Goal: Task Accomplishment & Management: Manage account settings

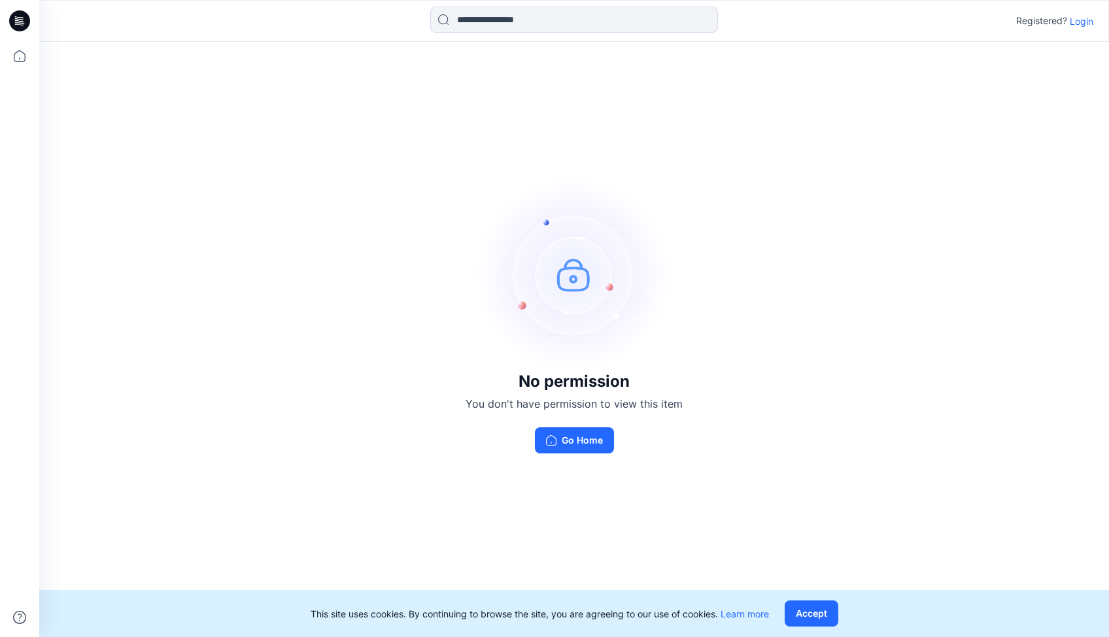
click at [1084, 22] on p "Login" at bounding box center [1081, 21] width 24 height 14
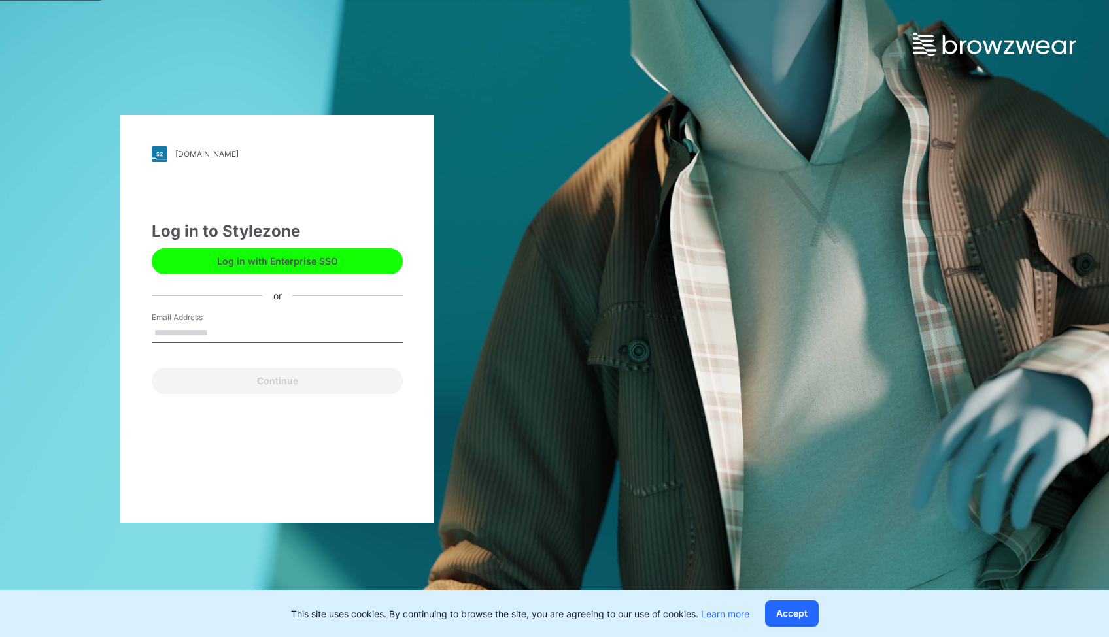
click at [249, 320] on div "Email Address" at bounding box center [277, 331] width 251 height 39
click at [242, 328] on input "Email Address" at bounding box center [277, 334] width 251 height 20
click at [197, 330] on input "Email Address" at bounding box center [277, 334] width 251 height 20
type input "*"
type input "**********"
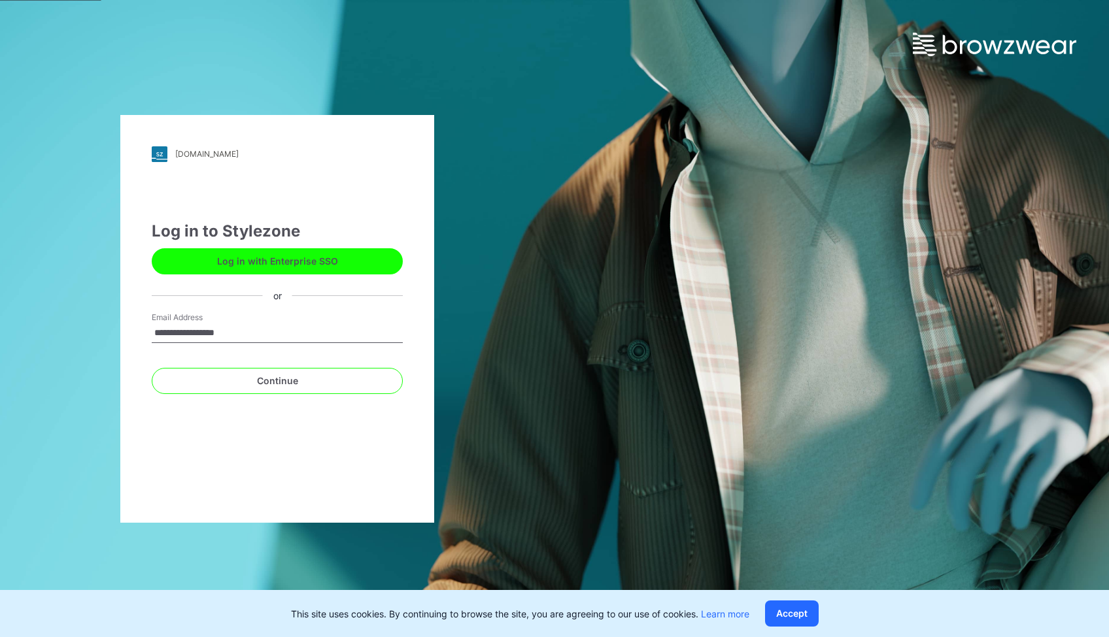
click at [276, 380] on button "Continue" at bounding box center [277, 381] width 251 height 26
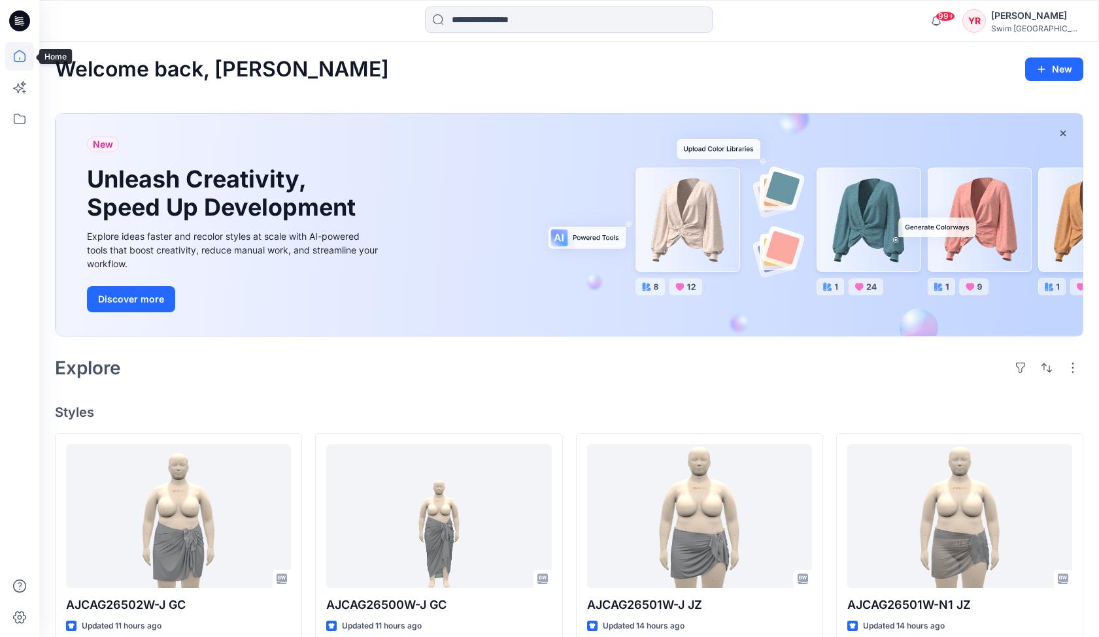
click at [14, 59] on icon at bounding box center [19, 56] width 29 height 29
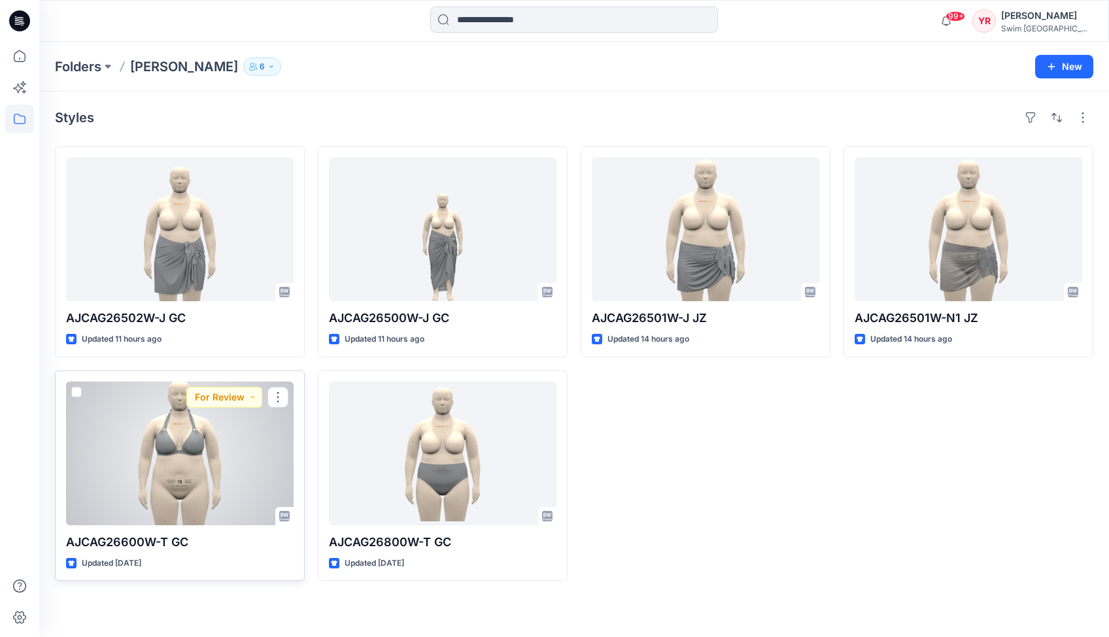
click at [161, 454] on div at bounding box center [179, 454] width 227 height 144
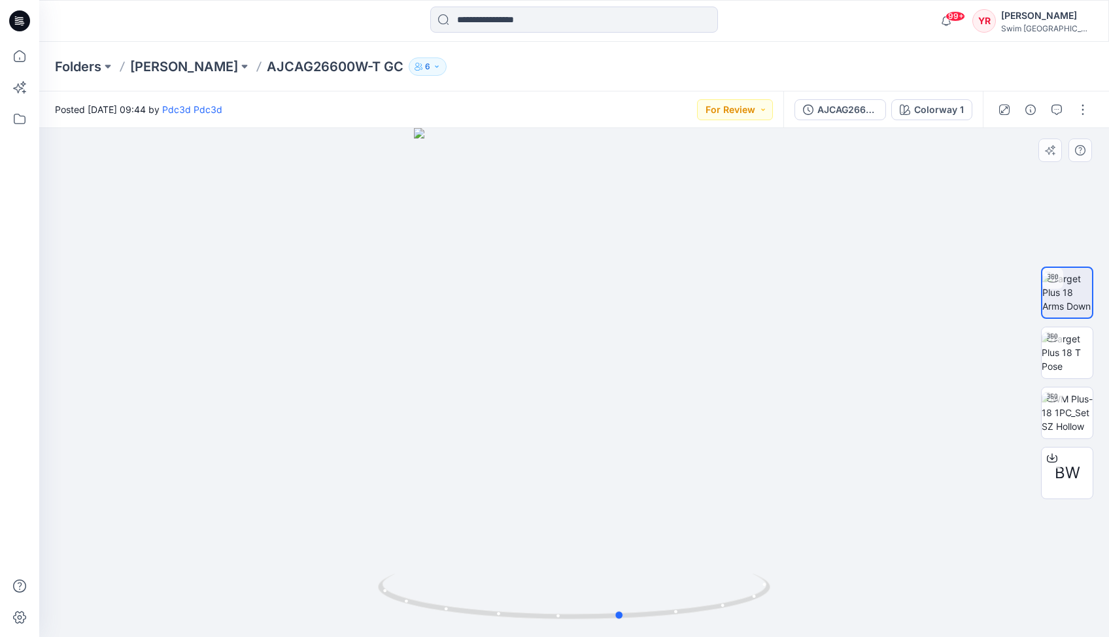
drag, startPoint x: 638, startPoint y: 459, endPoint x: 643, endPoint y: 437, distance: 23.5
click at [681, 456] on div at bounding box center [573, 382] width 1069 height 509
drag, startPoint x: 513, startPoint y: 416, endPoint x: 556, endPoint y: 519, distance: 111.3
click at [556, 519] on img at bounding box center [574, 255] width 771 height 765
drag, startPoint x: 464, startPoint y: 425, endPoint x: 538, endPoint y: 439, distance: 75.2
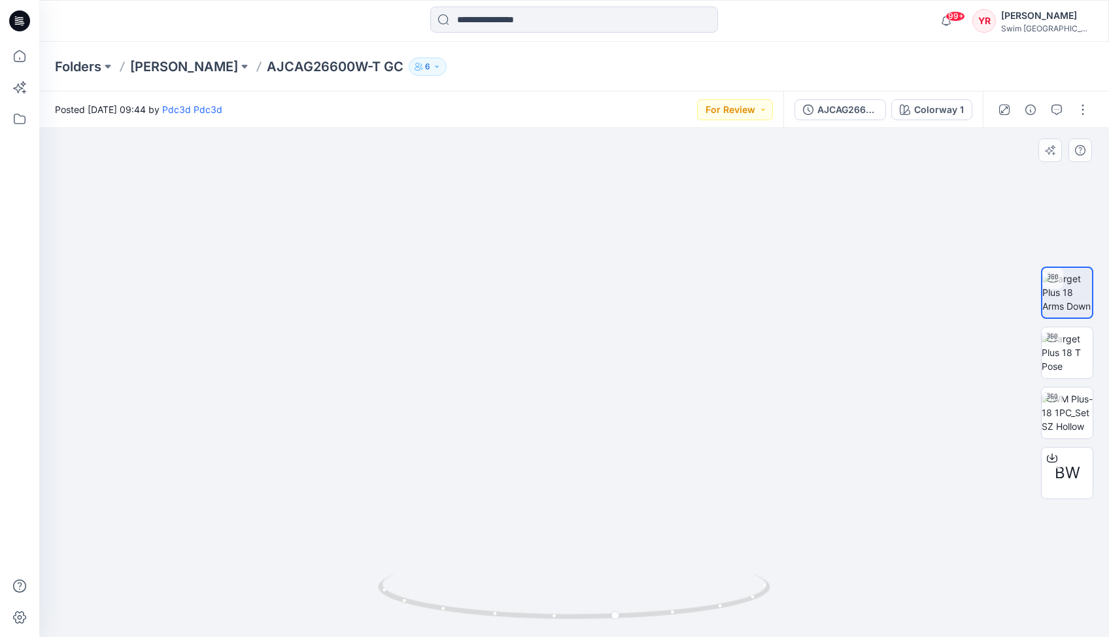
click at [538, 439] on img at bounding box center [574, 263] width 771 height 750
drag, startPoint x: 454, startPoint y: 533, endPoint x: 547, endPoint y: 526, distance: 93.1
click at [547, 526] on img at bounding box center [574, 261] width 771 height 751
drag, startPoint x: 744, startPoint y: 462, endPoint x: 619, endPoint y: 477, distance: 125.7
click at [619, 477] on img at bounding box center [574, 266] width 771 height 741
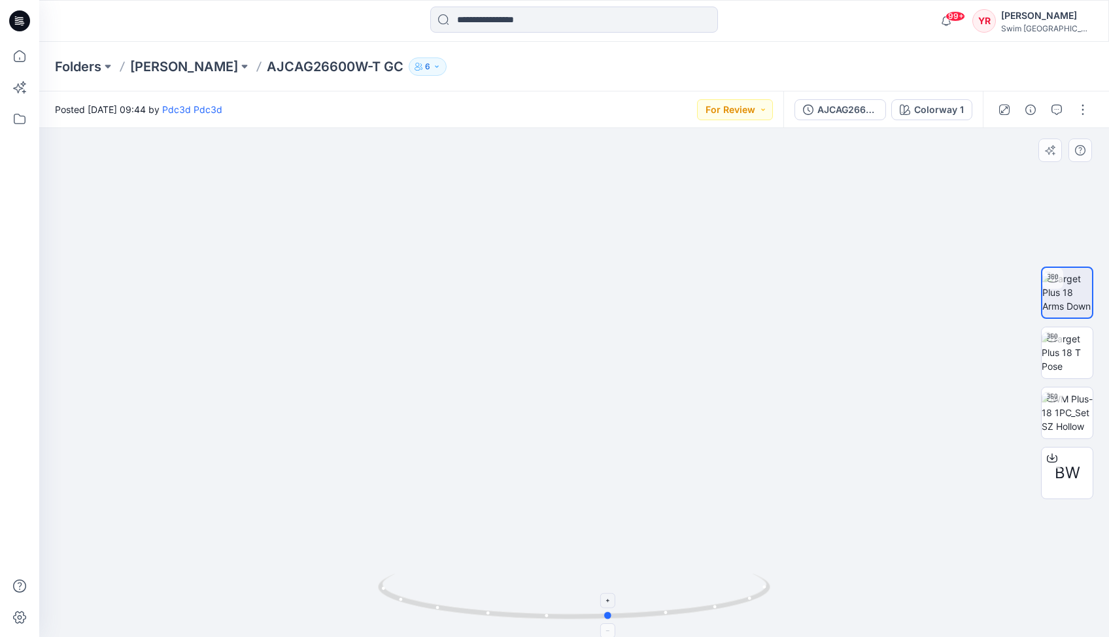
drag, startPoint x: 752, startPoint y: 595, endPoint x: 744, endPoint y: 580, distance: 16.4
click at [744, 580] on icon at bounding box center [575, 598] width 395 height 49
drag, startPoint x: 714, startPoint y: 603, endPoint x: 825, endPoint y: 561, distance: 118.3
click at [825, 561] on div at bounding box center [573, 382] width 1069 height 509
drag, startPoint x: 648, startPoint y: 522, endPoint x: 737, endPoint y: 521, distance: 88.9
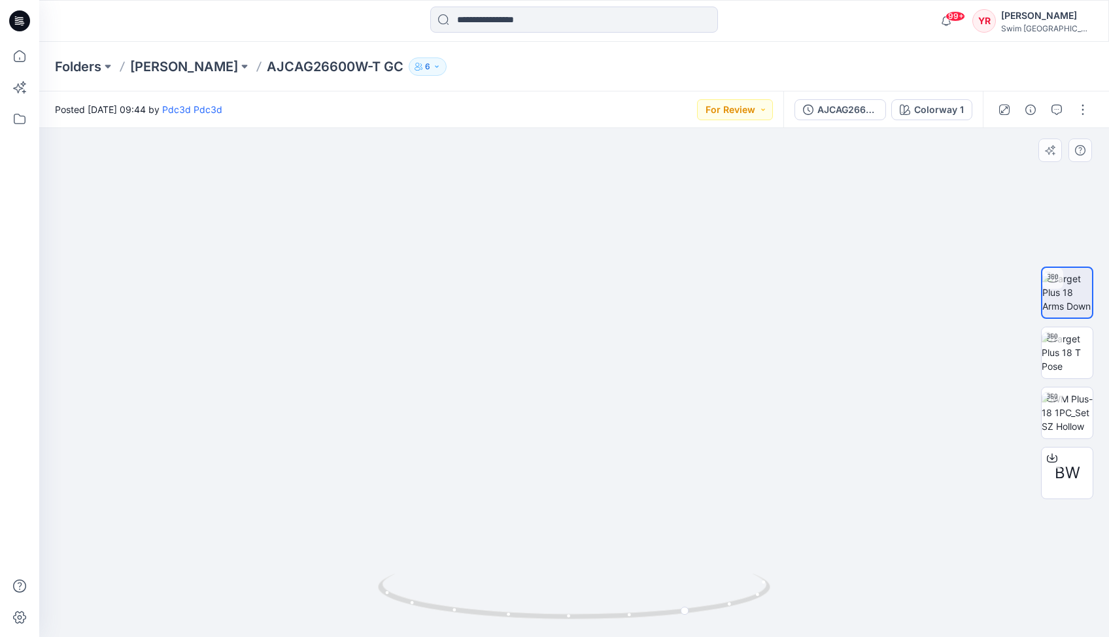
click at [737, 521] on img at bounding box center [574, 266] width 771 height 742
drag, startPoint x: 507, startPoint y: 616, endPoint x: 597, endPoint y: 601, distance: 90.9
click at [597, 601] on icon at bounding box center [575, 598] width 395 height 49
drag, startPoint x: 634, startPoint y: 398, endPoint x: 637, endPoint y: 225, distance: 172.6
click at [637, 225] on img at bounding box center [574, 180] width 771 height 914
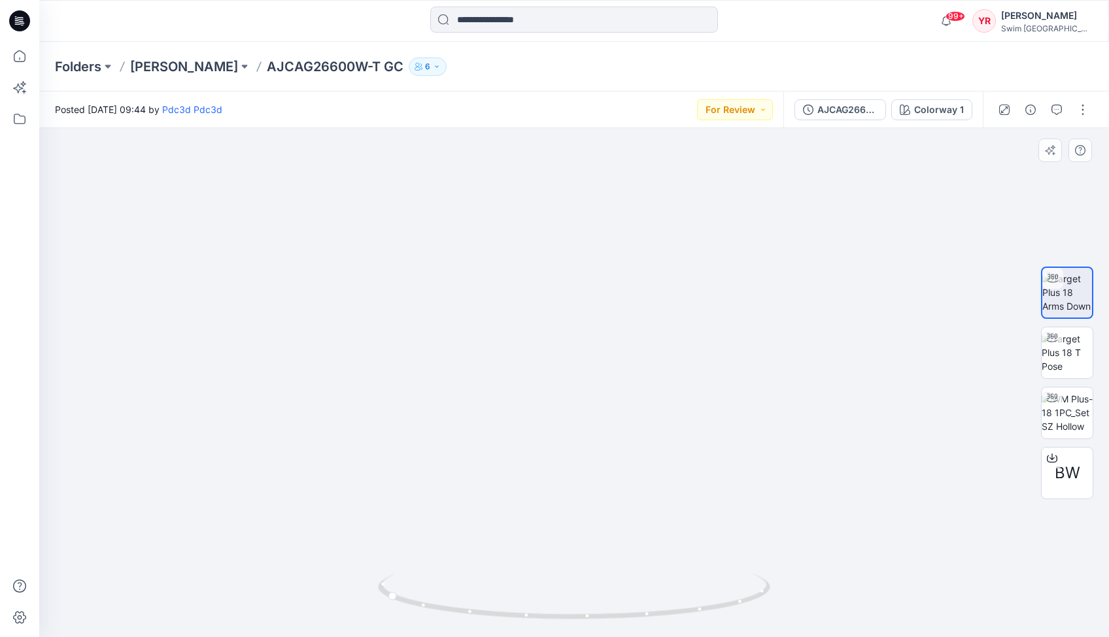
drag, startPoint x: 729, startPoint y: 391, endPoint x: 690, endPoint y: 392, distance: 39.2
click at [690, 392] on img at bounding box center [574, 180] width 771 height 914
drag, startPoint x: 664, startPoint y: 338, endPoint x: 655, endPoint y: 284, distance: 54.4
click at [655, 284] on img at bounding box center [574, 154] width 771 height 966
click at [1073, 350] on img at bounding box center [1066, 352] width 51 height 41
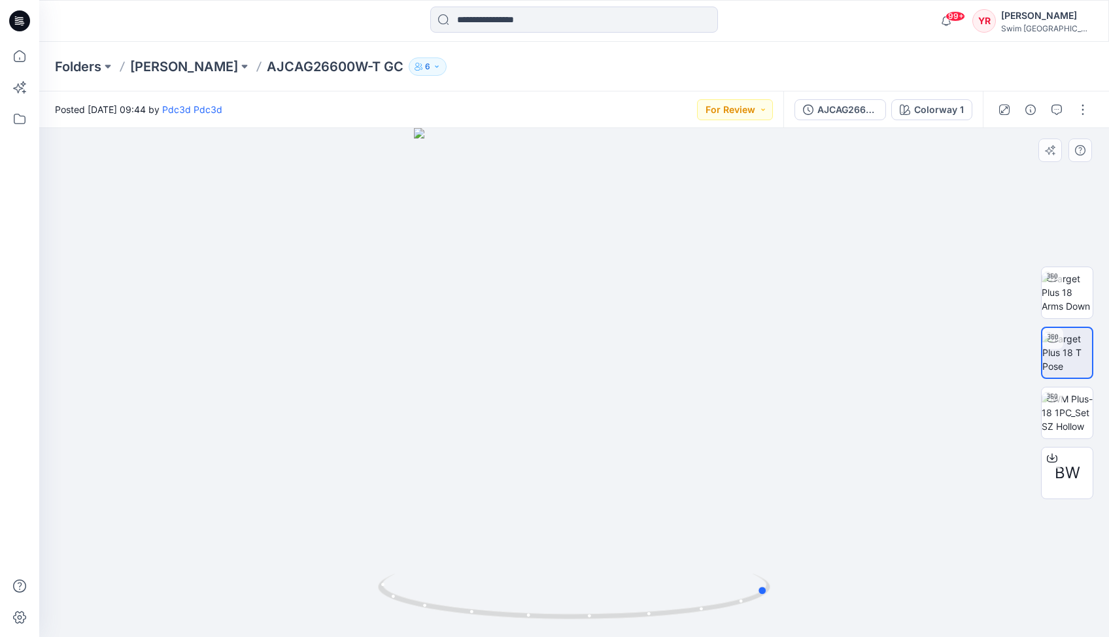
drag, startPoint x: 589, startPoint y: 420, endPoint x: 395, endPoint y: 400, distance: 194.5
click at [395, 400] on div at bounding box center [573, 382] width 1069 height 509
drag, startPoint x: 698, startPoint y: 441, endPoint x: 737, endPoint y: 330, distance: 117.2
click at [770, 439] on div at bounding box center [573, 382] width 1069 height 509
drag, startPoint x: 611, startPoint y: 427, endPoint x: 618, endPoint y: 435, distance: 10.6
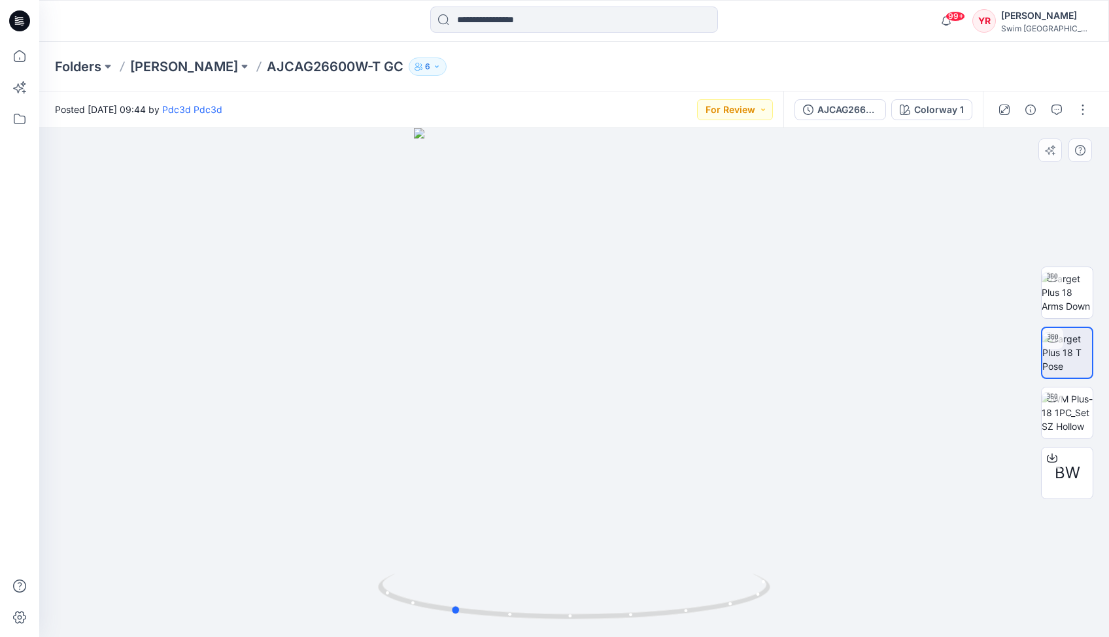
click at [618, 435] on div at bounding box center [573, 382] width 1069 height 509
drag, startPoint x: 482, startPoint y: 416, endPoint x: 632, endPoint y: 423, distance: 149.9
click at [632, 423] on div at bounding box center [573, 382] width 1069 height 509
click at [1064, 281] on img at bounding box center [1066, 292] width 51 height 41
drag, startPoint x: 614, startPoint y: 380, endPoint x: 659, endPoint y: 378, distance: 45.1
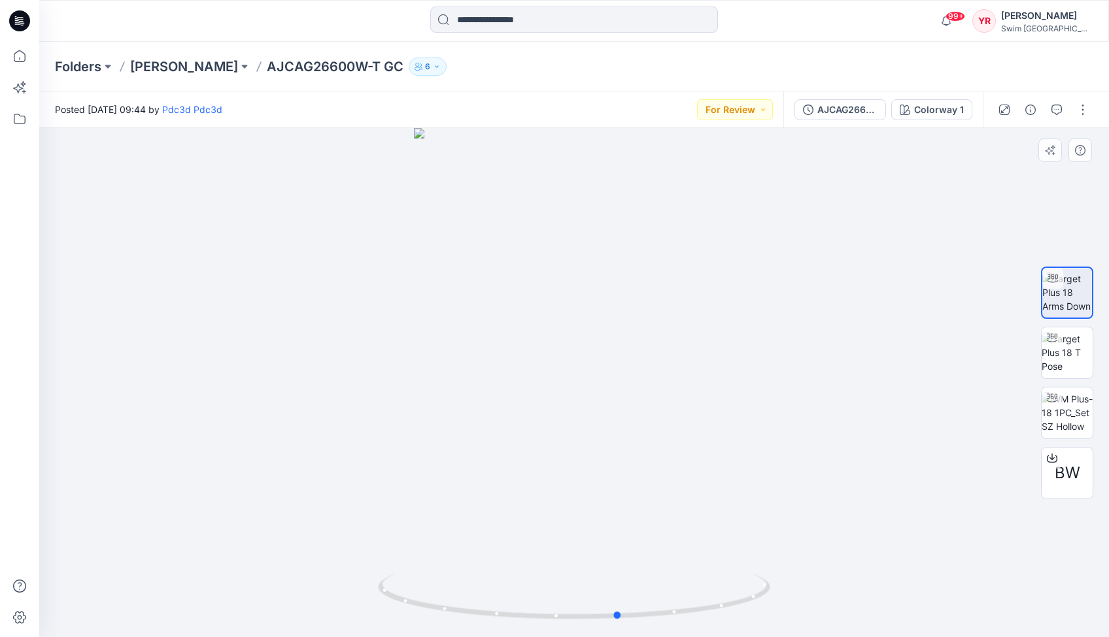
click at [659, 378] on div at bounding box center [573, 382] width 1069 height 509
drag, startPoint x: 561, startPoint y: 431, endPoint x: 570, endPoint y: 427, distance: 9.7
click at [570, 427] on div at bounding box center [573, 382] width 1069 height 509
drag, startPoint x: 559, startPoint y: 393, endPoint x: 548, endPoint y: 385, distance: 14.0
click at [548, 385] on div at bounding box center [573, 382] width 1069 height 509
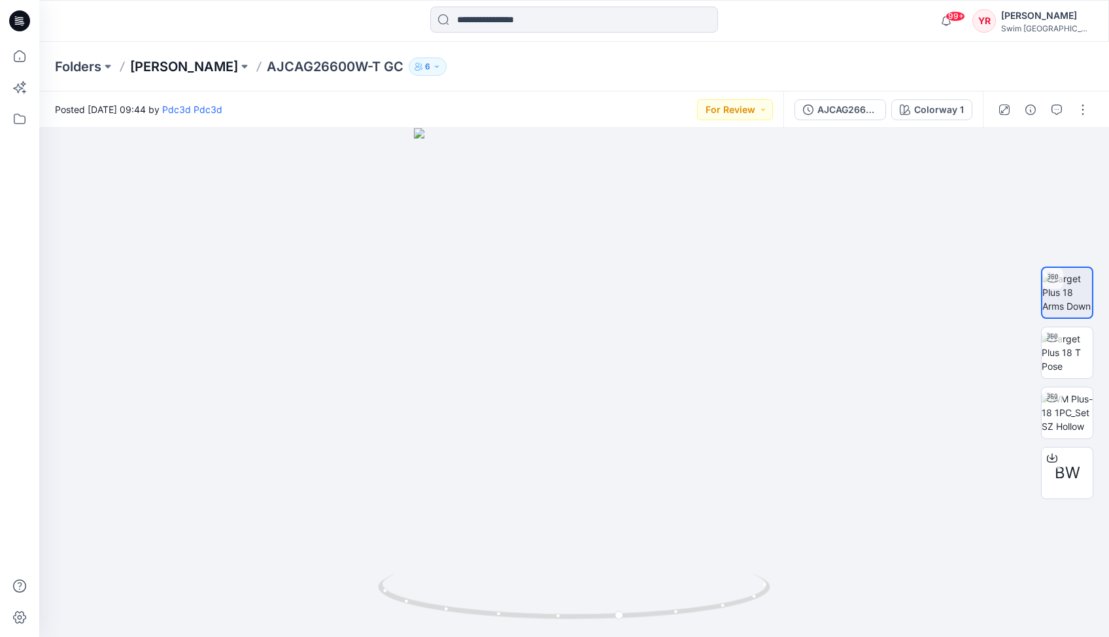
click at [170, 70] on p "[PERSON_NAME]" at bounding box center [184, 67] width 108 height 18
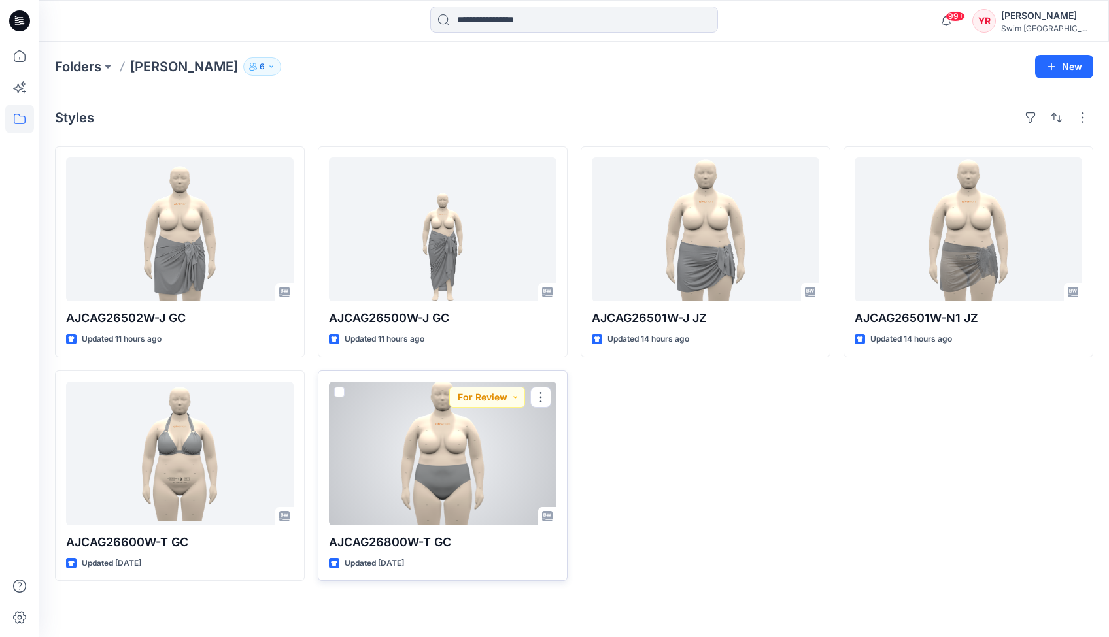
click at [432, 471] on div at bounding box center [442, 454] width 227 height 144
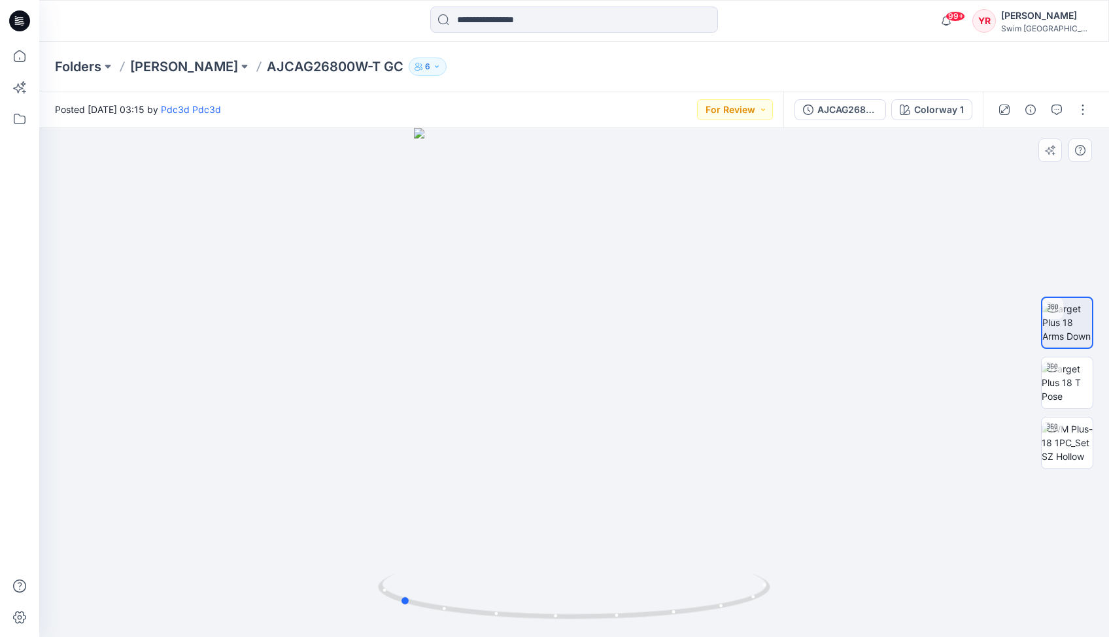
drag, startPoint x: 620, startPoint y: 429, endPoint x: 458, endPoint y: 422, distance: 162.9
click at [454, 421] on div at bounding box center [573, 382] width 1069 height 509
drag, startPoint x: 522, startPoint y: 469, endPoint x: 649, endPoint y: 477, distance: 127.0
click at [649, 477] on div at bounding box center [573, 382] width 1069 height 509
drag, startPoint x: 659, startPoint y: 429, endPoint x: 556, endPoint y: 420, distance: 104.3
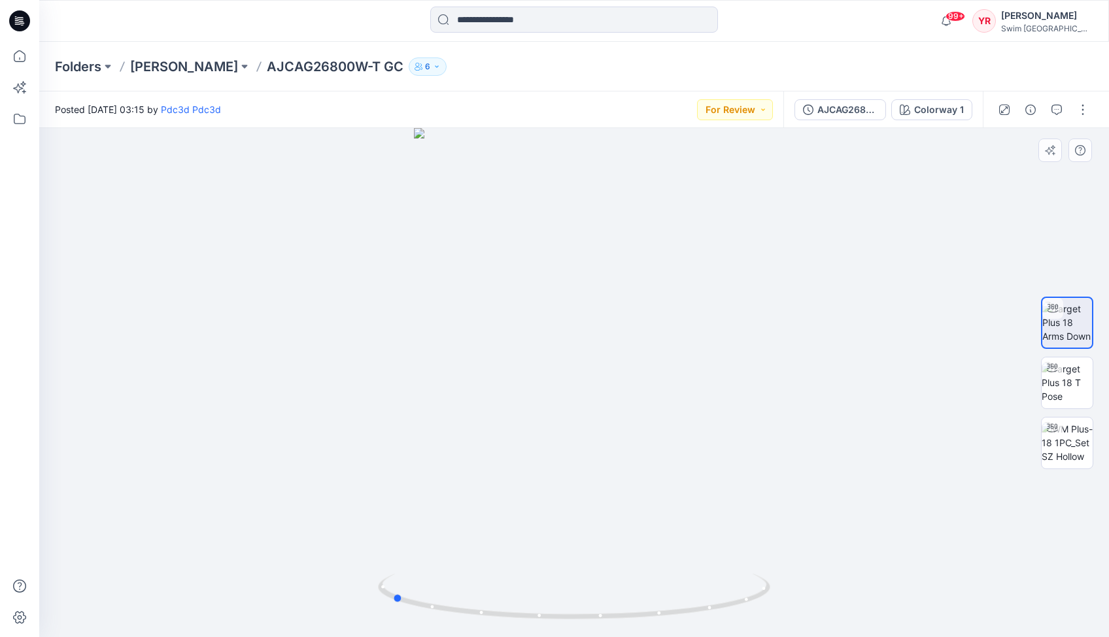
click at [556, 420] on div at bounding box center [573, 382] width 1069 height 509
drag, startPoint x: 565, startPoint y: 495, endPoint x: 573, endPoint y: 491, distance: 9.7
click at [573, 491] on div at bounding box center [573, 382] width 1069 height 509
click at [1070, 392] on img at bounding box center [1066, 382] width 51 height 41
drag, startPoint x: 647, startPoint y: 615, endPoint x: 569, endPoint y: 614, distance: 77.8
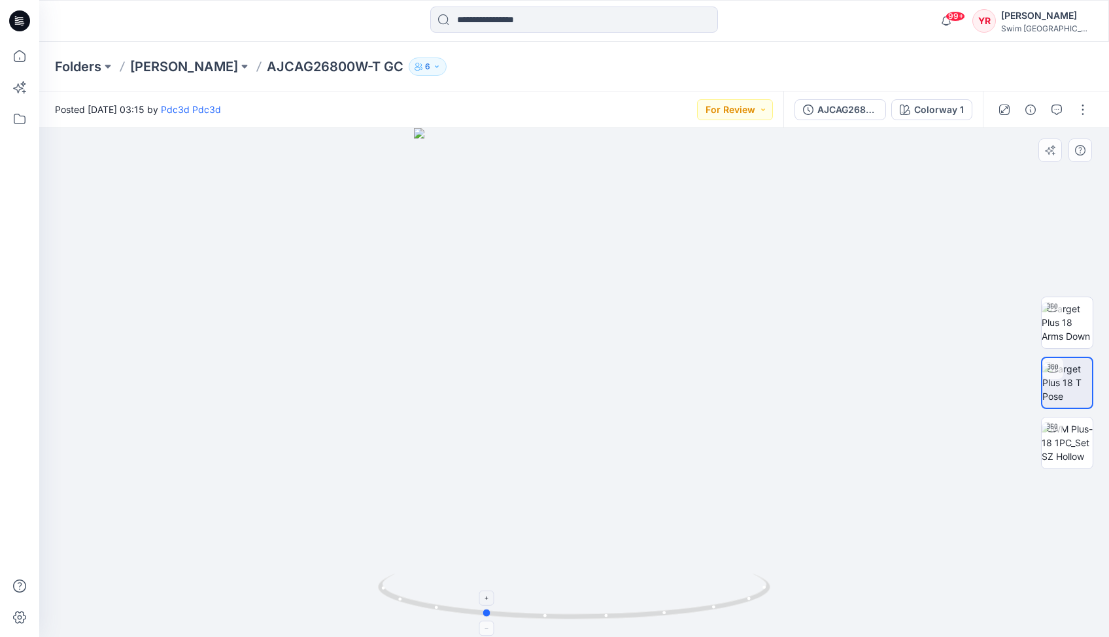
click at [569, 614] on icon at bounding box center [575, 598] width 395 height 49
drag, startPoint x: 677, startPoint y: 608, endPoint x: 595, endPoint y: 605, distance: 82.4
click at [595, 605] on icon at bounding box center [575, 598] width 395 height 49
click at [209, 73] on p "[PERSON_NAME]" at bounding box center [184, 67] width 108 height 18
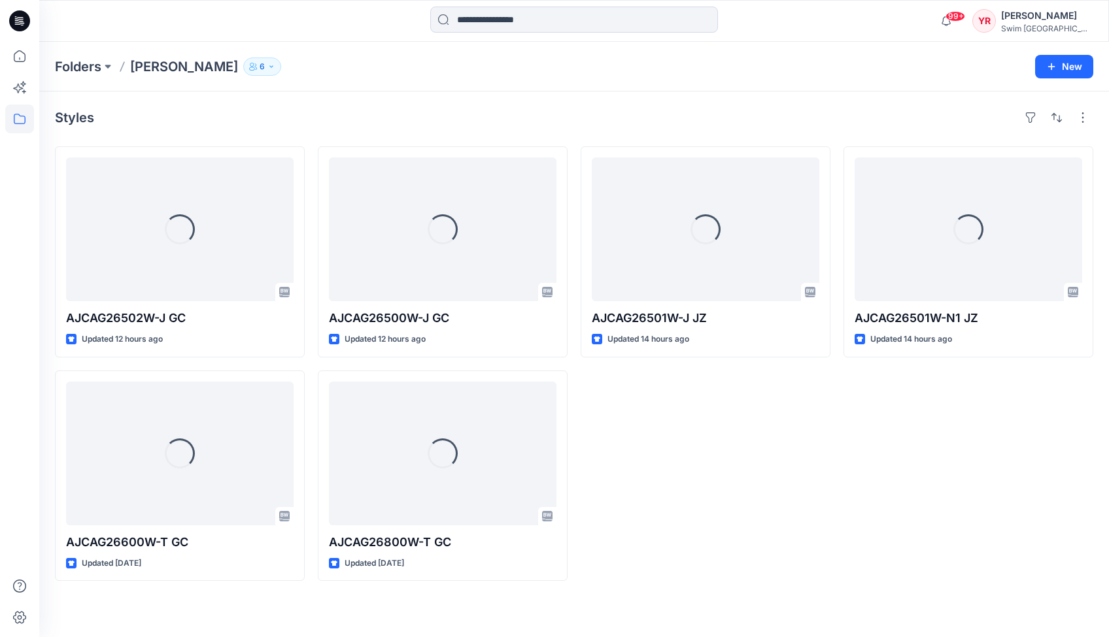
click at [200, 64] on p "[PERSON_NAME]" at bounding box center [184, 67] width 108 height 18
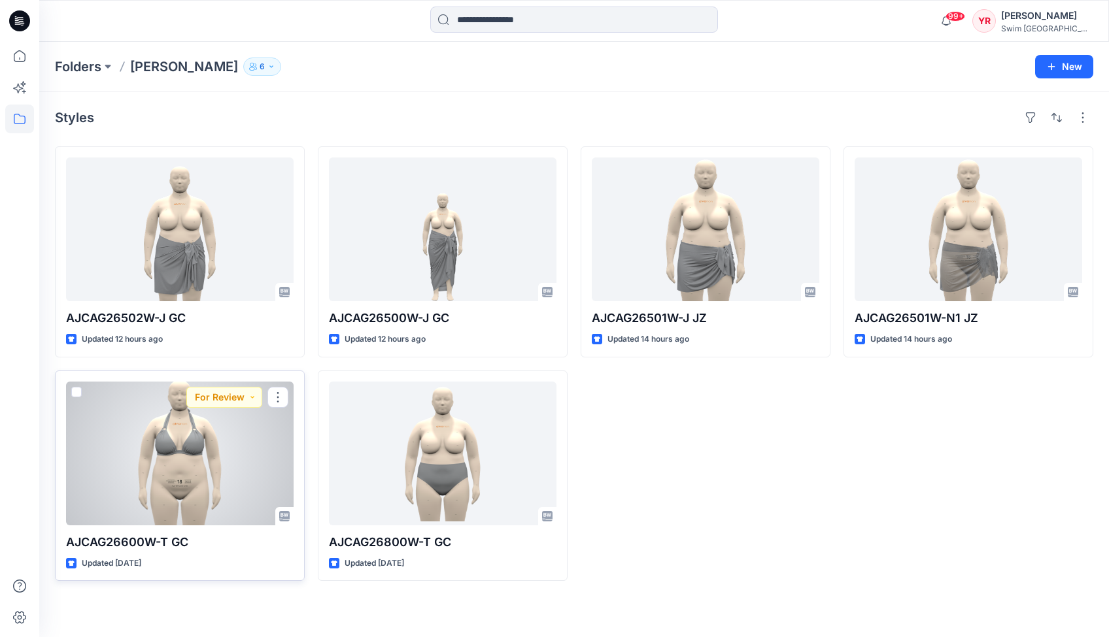
click at [165, 440] on div at bounding box center [179, 454] width 227 height 144
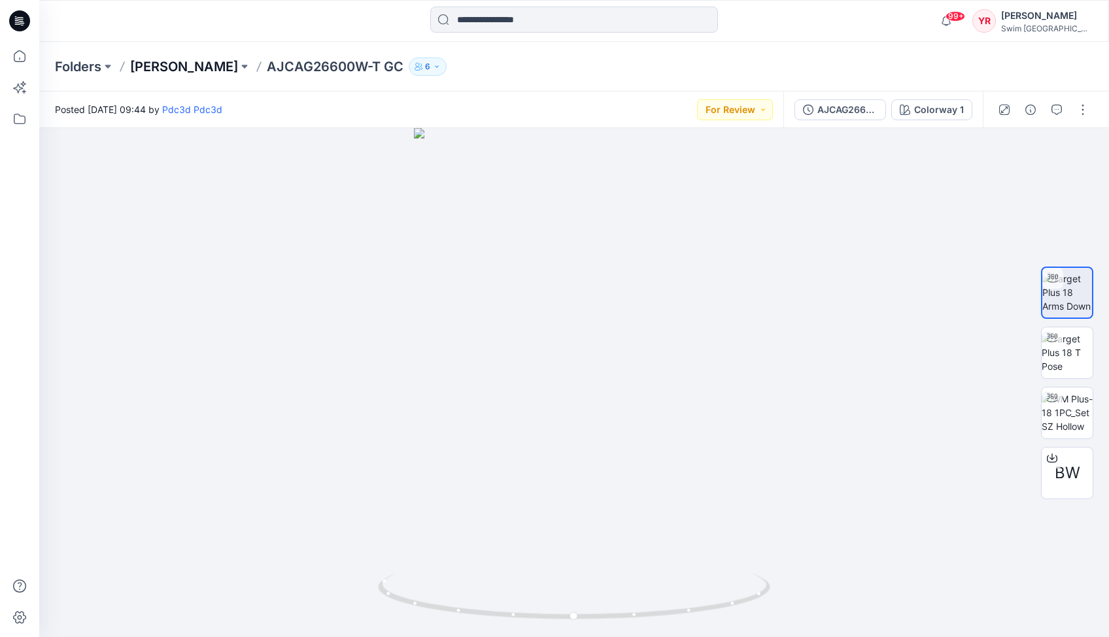
click at [196, 65] on p "[PERSON_NAME]" at bounding box center [184, 67] width 108 height 18
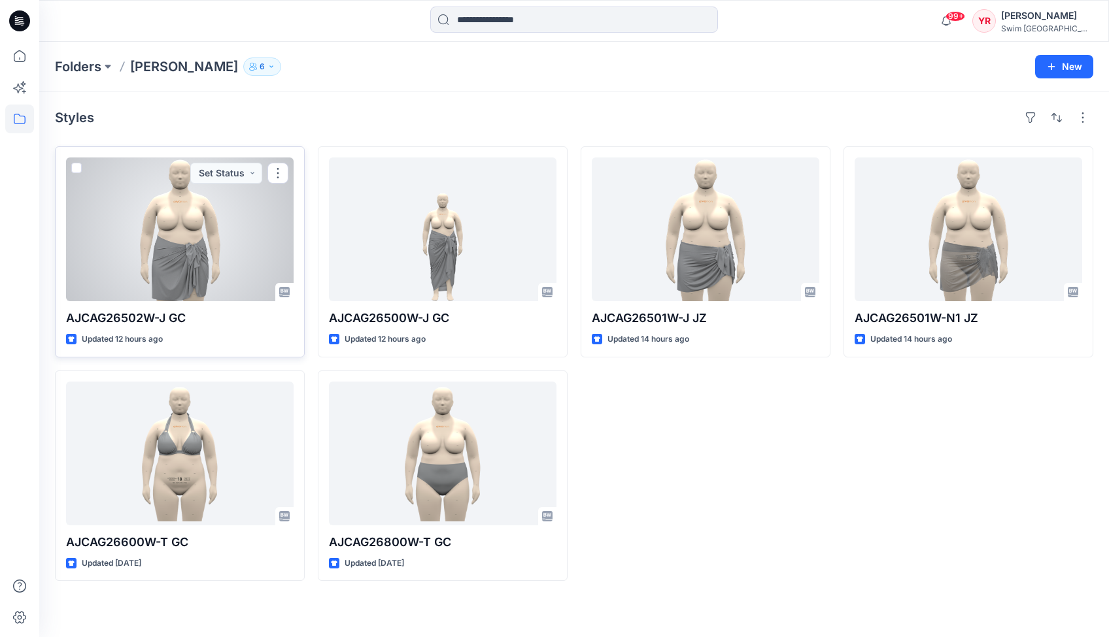
click at [182, 229] on div at bounding box center [179, 230] width 227 height 144
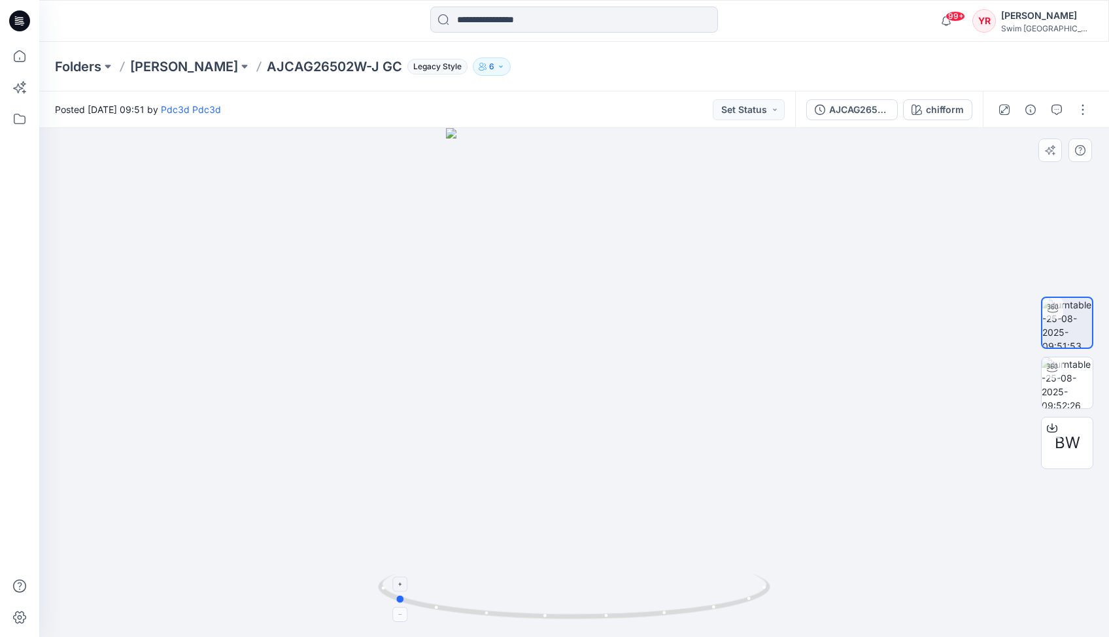
drag, startPoint x: 675, startPoint y: 612, endPoint x: 495, endPoint y: 612, distance: 179.7
click at [495, 612] on icon at bounding box center [575, 598] width 395 height 49
drag, startPoint x: 527, startPoint y: 618, endPoint x: 314, endPoint y: 570, distance: 217.9
click at [314, 570] on div at bounding box center [573, 382] width 1069 height 509
click at [209, 193] on div at bounding box center [573, 382] width 1069 height 509
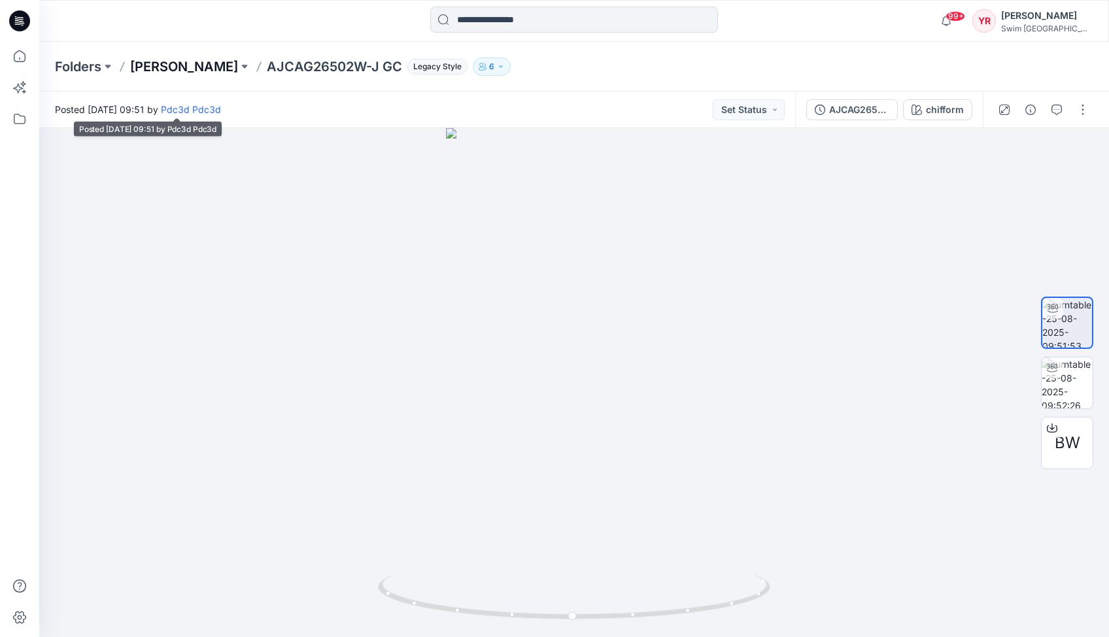
click at [207, 69] on p "[PERSON_NAME]" at bounding box center [184, 67] width 108 height 18
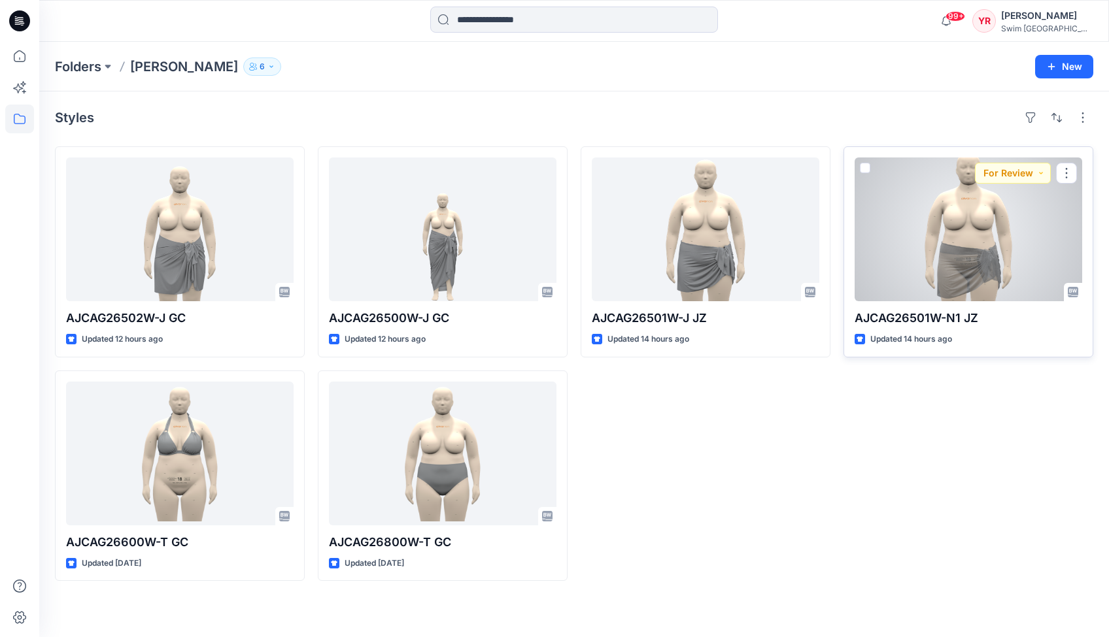
click at [958, 222] on div at bounding box center [967, 230] width 227 height 144
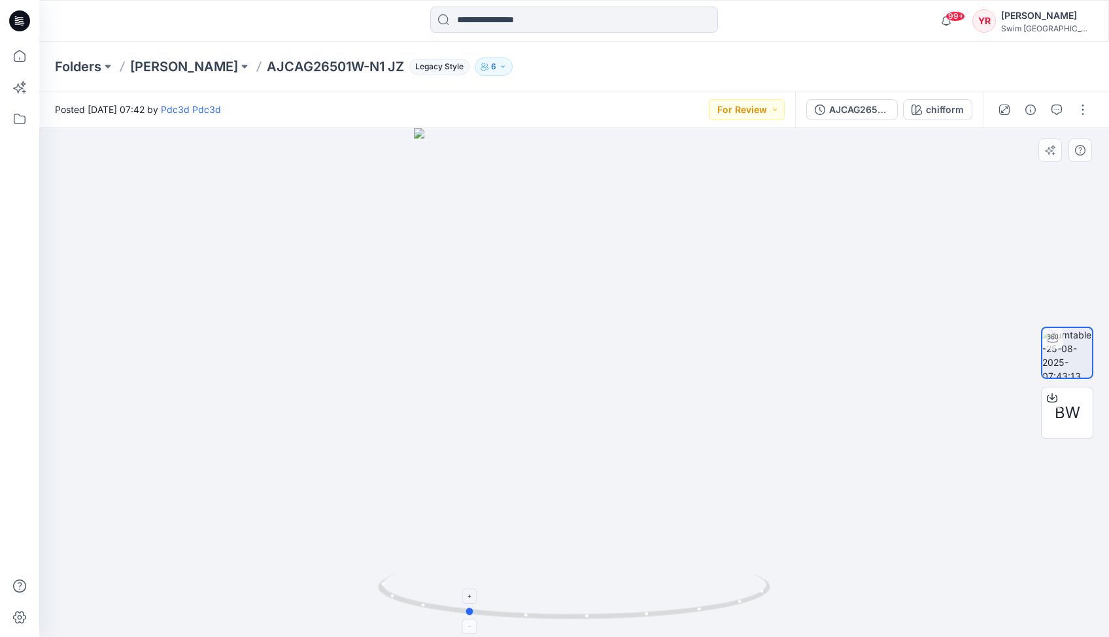
drag, startPoint x: 656, startPoint y: 611, endPoint x: 559, endPoint y: 599, distance: 96.9
click at [559, 599] on icon at bounding box center [575, 598] width 395 height 49
drag, startPoint x: 610, startPoint y: 519, endPoint x: 546, endPoint y: 527, distance: 64.6
click at [546, 527] on div at bounding box center [573, 382] width 1069 height 509
drag, startPoint x: 569, startPoint y: 615, endPoint x: 771, endPoint y: 609, distance: 201.4
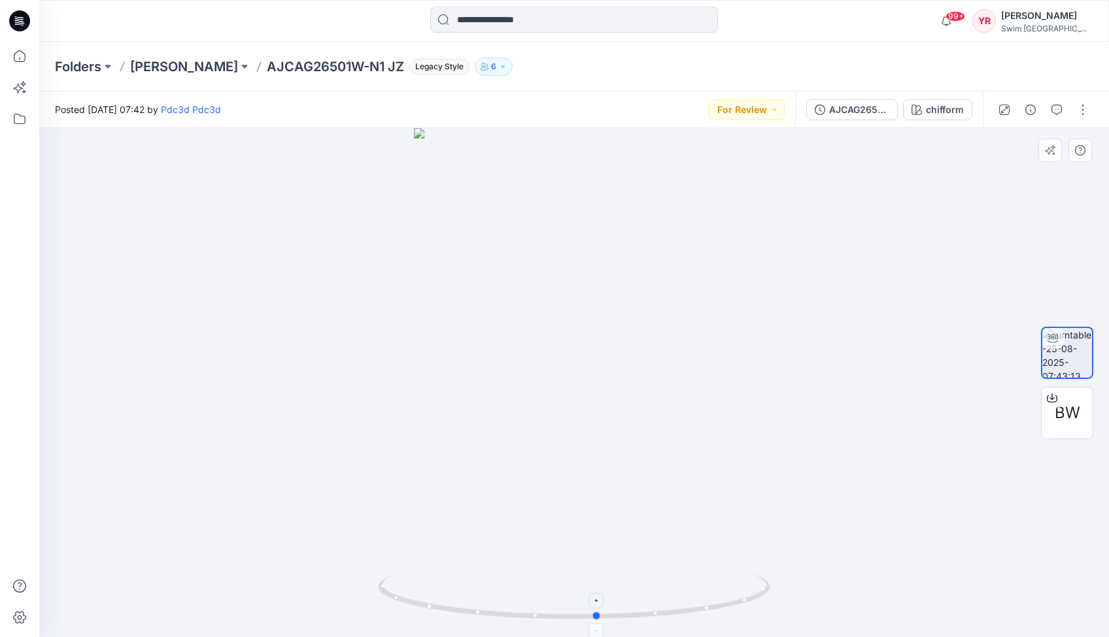
click at [771, 609] on icon at bounding box center [575, 598] width 395 height 49
drag, startPoint x: 674, startPoint y: 614, endPoint x: 676, endPoint y: 592, distance: 22.3
click at [676, 592] on icon at bounding box center [575, 598] width 395 height 49
click at [166, 68] on p "[PERSON_NAME]" at bounding box center [184, 67] width 108 height 18
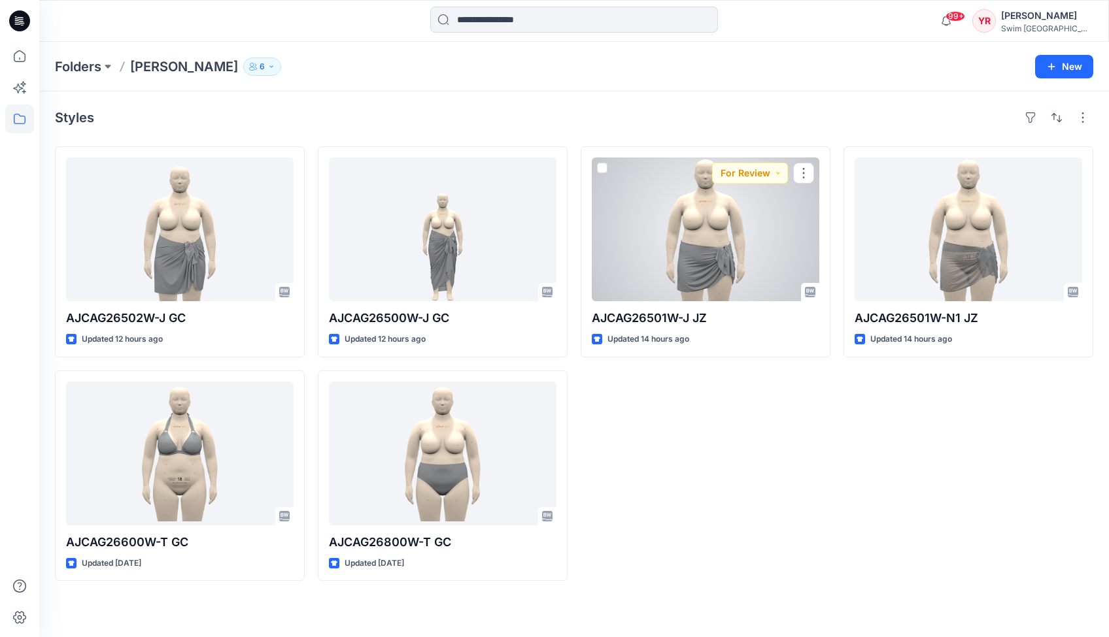
click at [734, 244] on div at bounding box center [705, 230] width 227 height 144
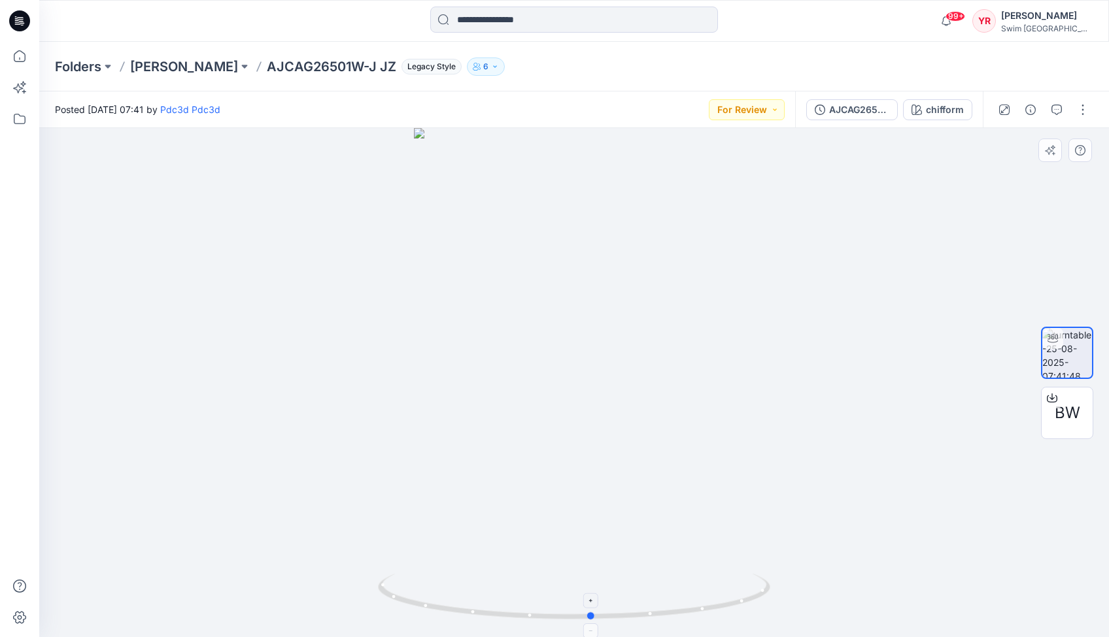
drag, startPoint x: 644, startPoint y: 616, endPoint x: 662, endPoint y: 613, distance: 17.9
click at [662, 613] on icon at bounding box center [575, 598] width 395 height 49
click at [187, 64] on p "[PERSON_NAME]" at bounding box center [184, 67] width 108 height 18
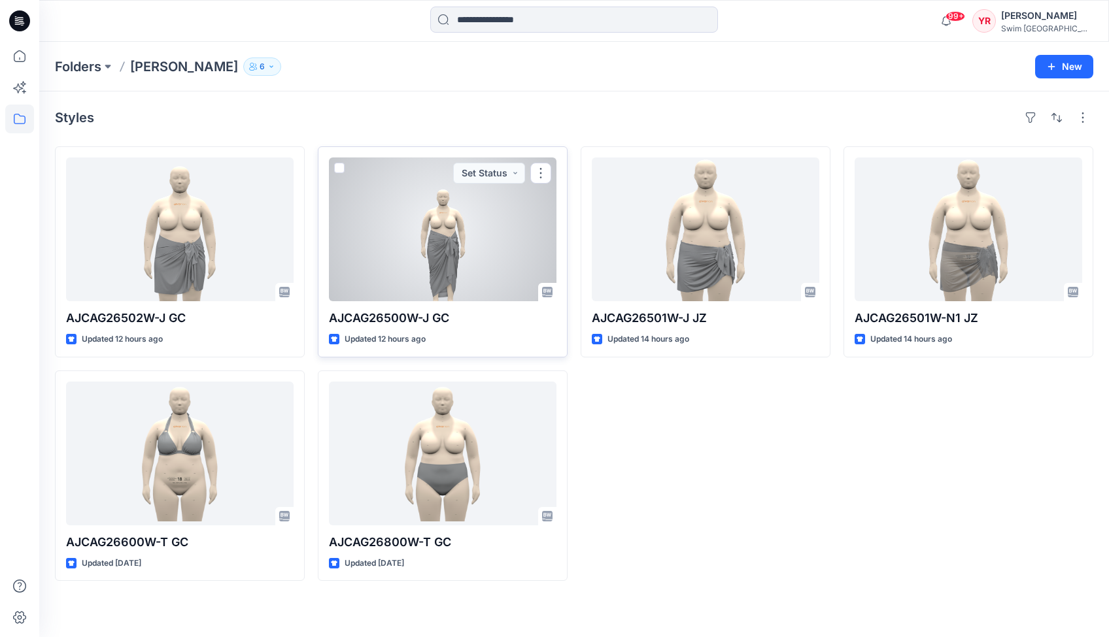
click at [443, 237] on div at bounding box center [442, 230] width 227 height 144
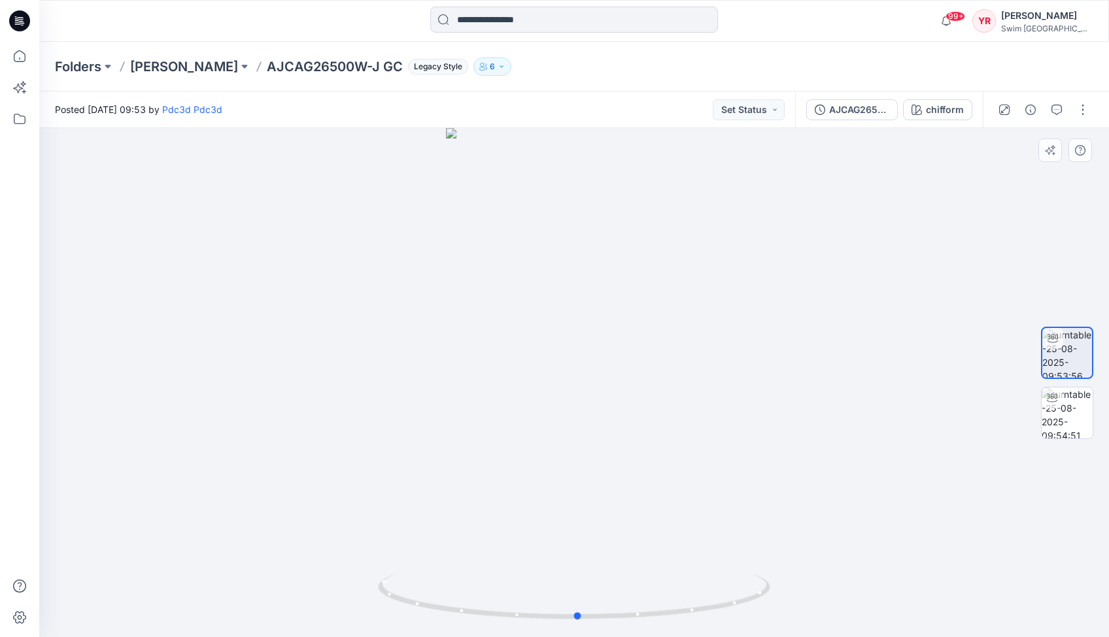
drag, startPoint x: 618, startPoint y: 510, endPoint x: 626, endPoint y: 533, distance: 24.4
click at [626, 533] on div at bounding box center [573, 382] width 1069 height 509
click at [166, 67] on p "[PERSON_NAME]" at bounding box center [184, 67] width 108 height 18
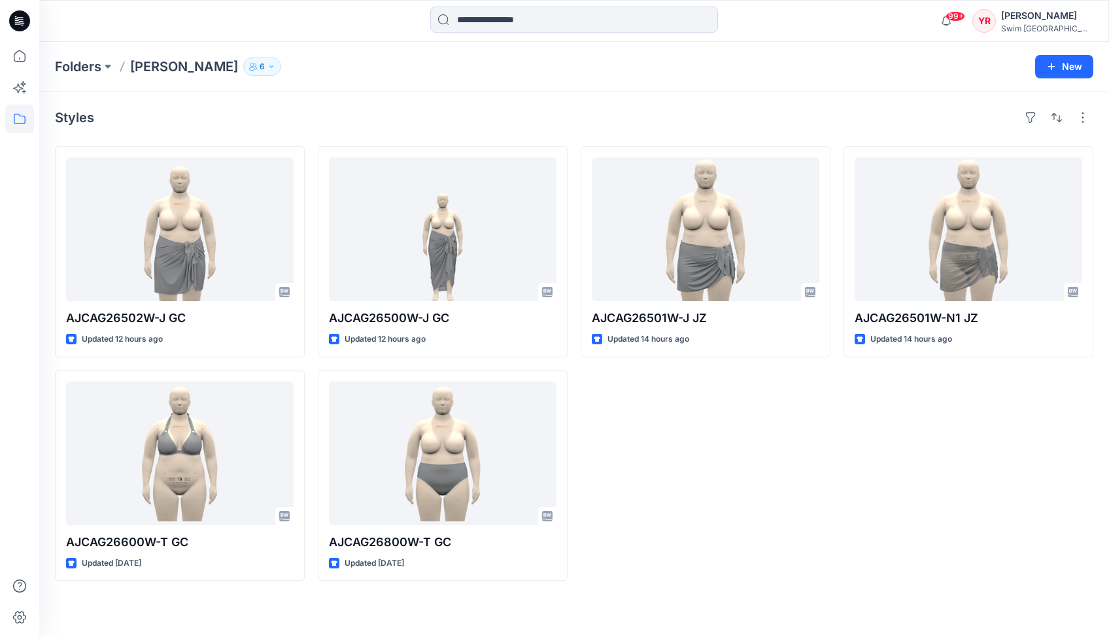
click at [356, 56] on div "Folders [PERSON_NAME] 6 New" at bounding box center [573, 67] width 1069 height 50
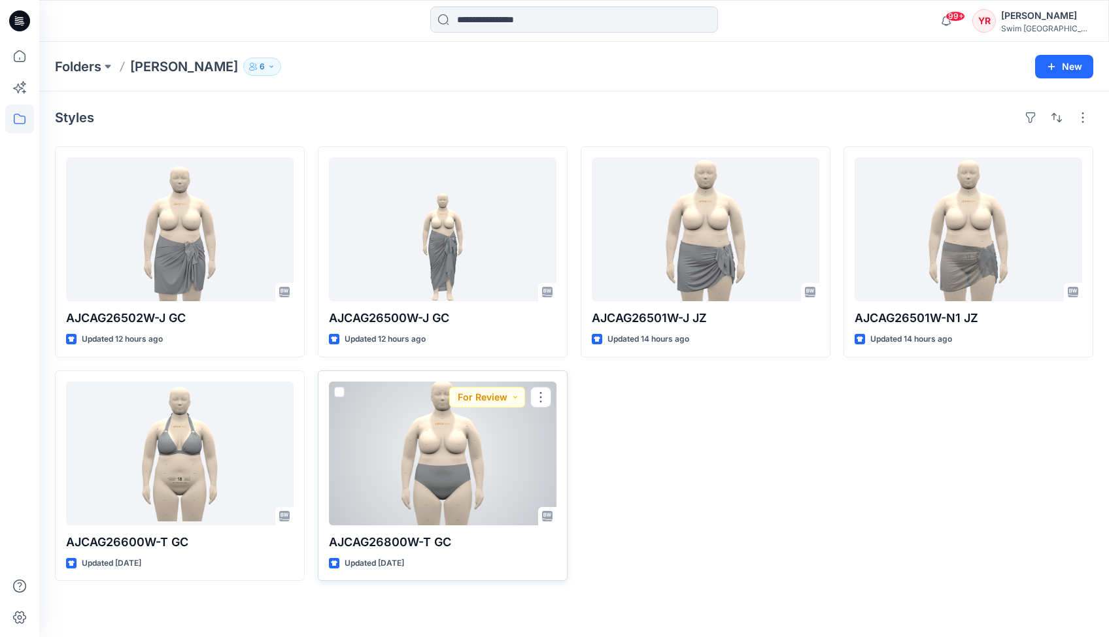
click at [390, 437] on div at bounding box center [442, 454] width 227 height 144
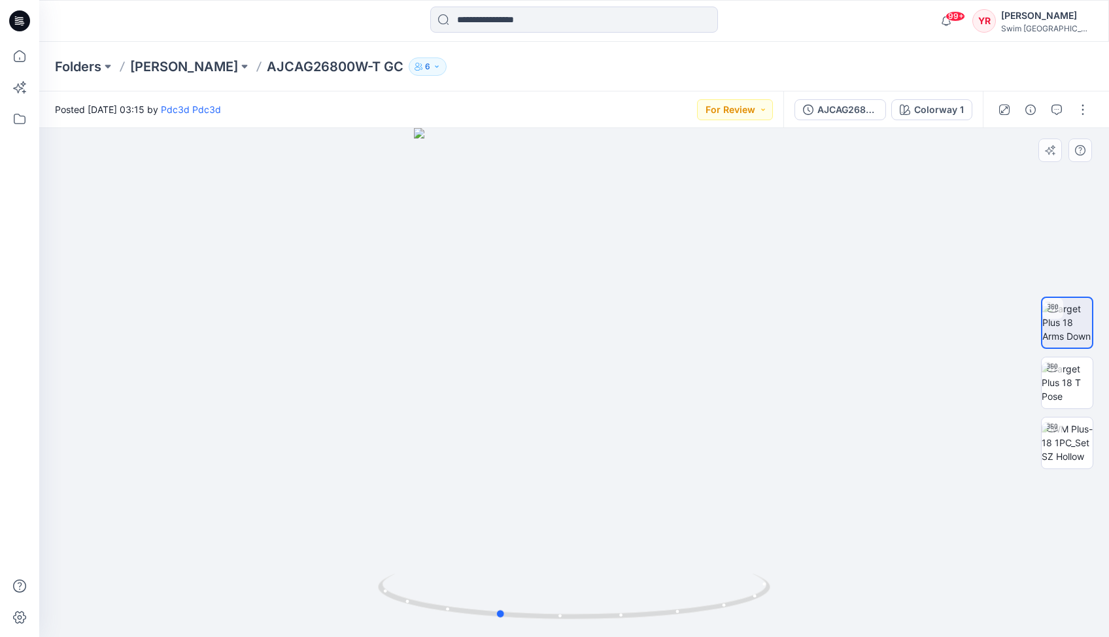
drag, startPoint x: 635, startPoint y: 621, endPoint x: 685, endPoint y: 550, distance: 86.9
click at [559, 616] on icon at bounding box center [575, 598] width 395 height 49
click at [1067, 381] on img at bounding box center [1066, 382] width 51 height 41
drag, startPoint x: 614, startPoint y: 620, endPoint x: 528, endPoint y: 605, distance: 87.0
click at [528, 605] on icon at bounding box center [575, 598] width 395 height 49
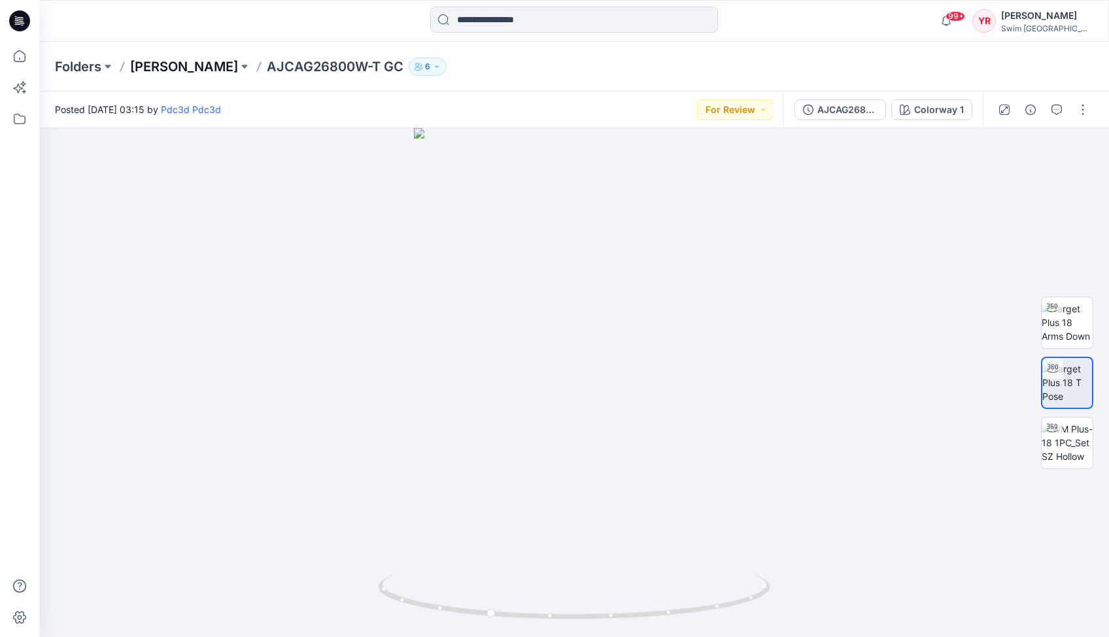
click at [199, 68] on p "[PERSON_NAME]" at bounding box center [184, 67] width 108 height 18
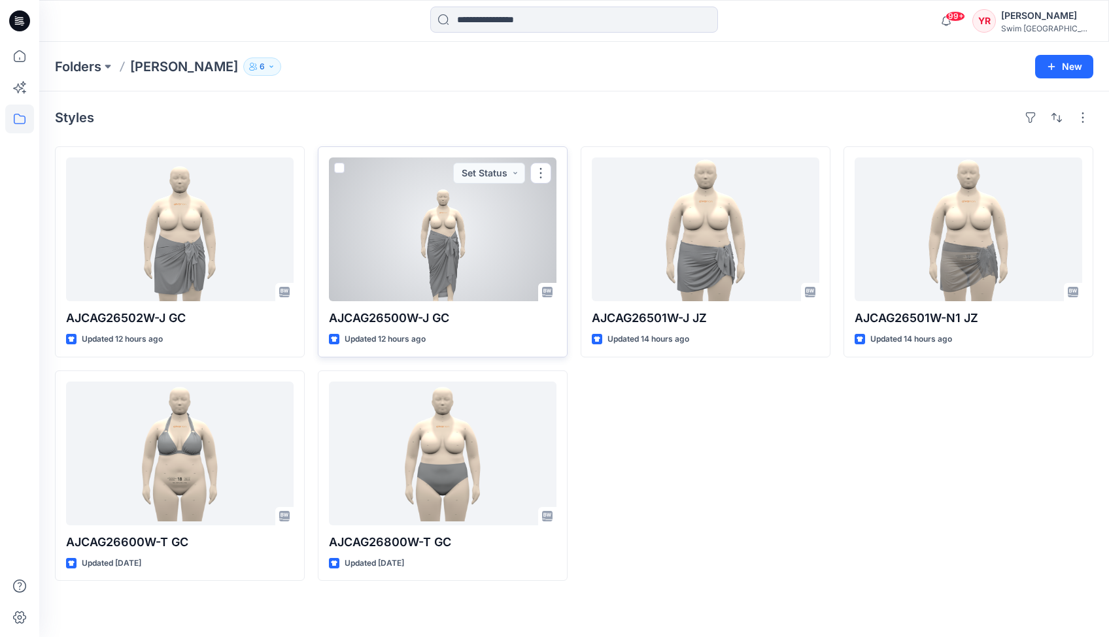
click at [448, 216] on div at bounding box center [442, 230] width 227 height 144
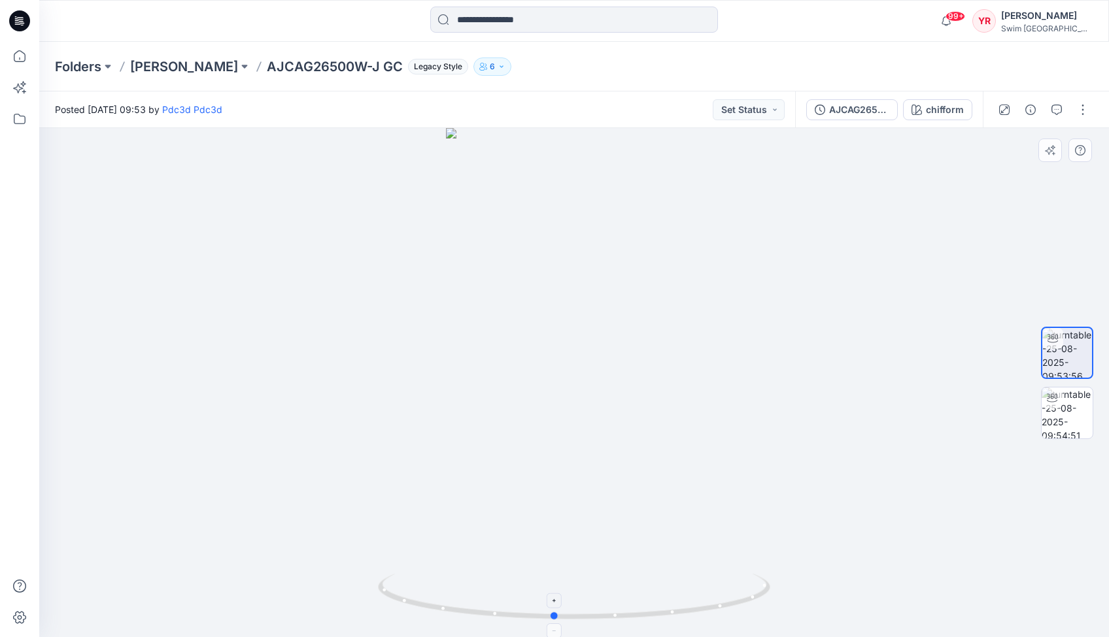
drag, startPoint x: 624, startPoint y: 622, endPoint x: 609, endPoint y: 618, distance: 16.2
click at [609, 618] on icon at bounding box center [575, 598] width 395 height 49
click at [697, 292] on div at bounding box center [573, 382] width 1069 height 509
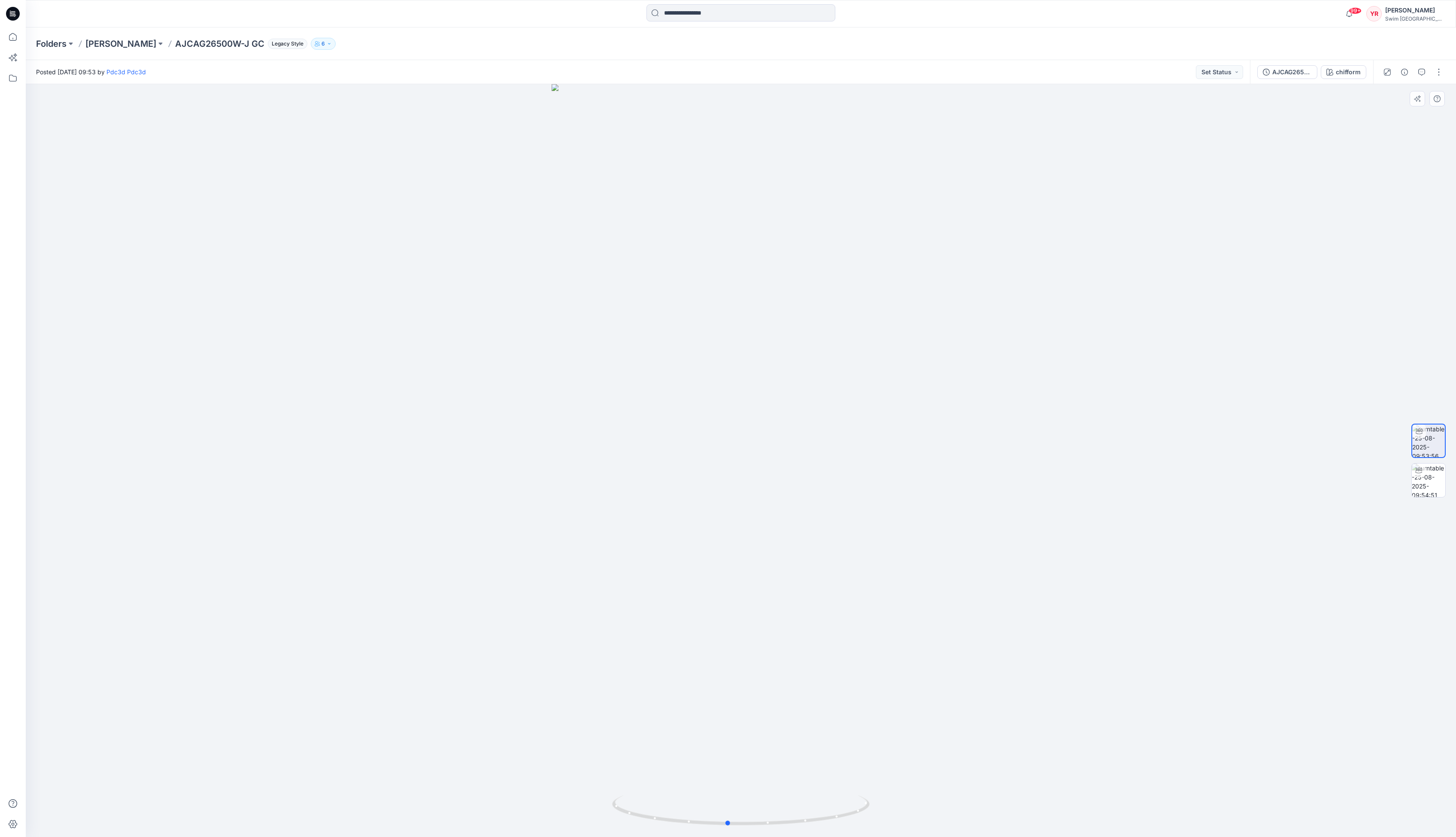
click at [728, 391] on div at bounding box center [741, 460] width 1430 height 752
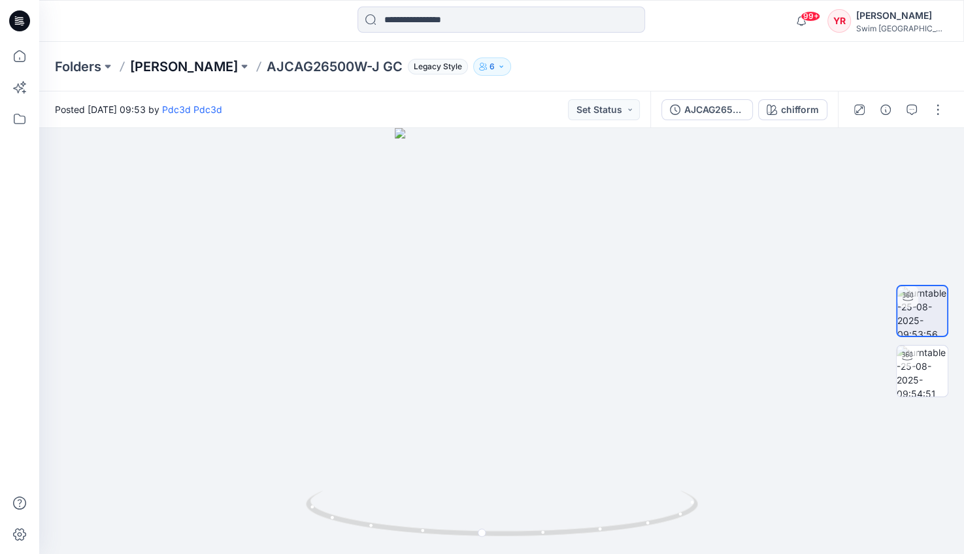
click at [203, 58] on p "[PERSON_NAME]" at bounding box center [184, 67] width 108 height 18
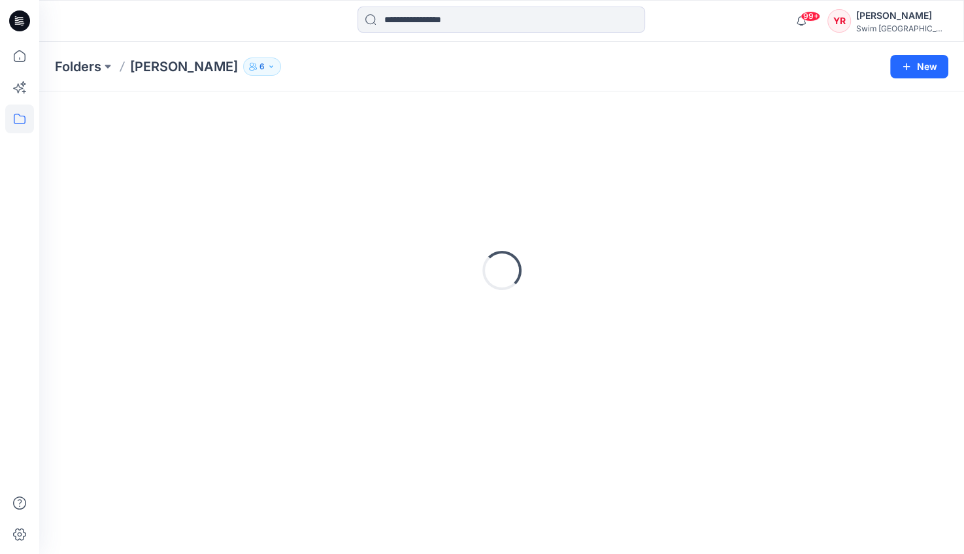
click at [196, 68] on p "[PERSON_NAME]" at bounding box center [184, 67] width 108 height 18
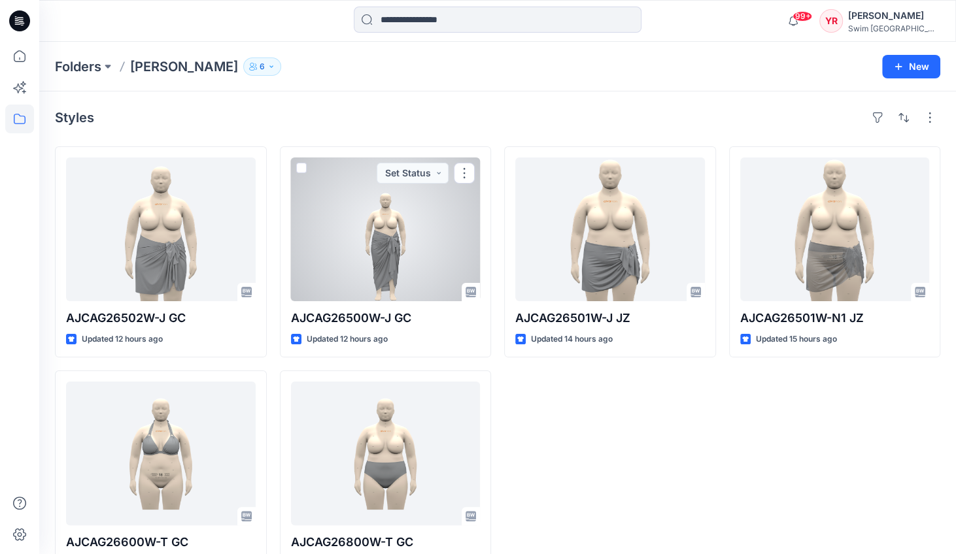
click at [404, 257] on div at bounding box center [386, 230] width 190 height 144
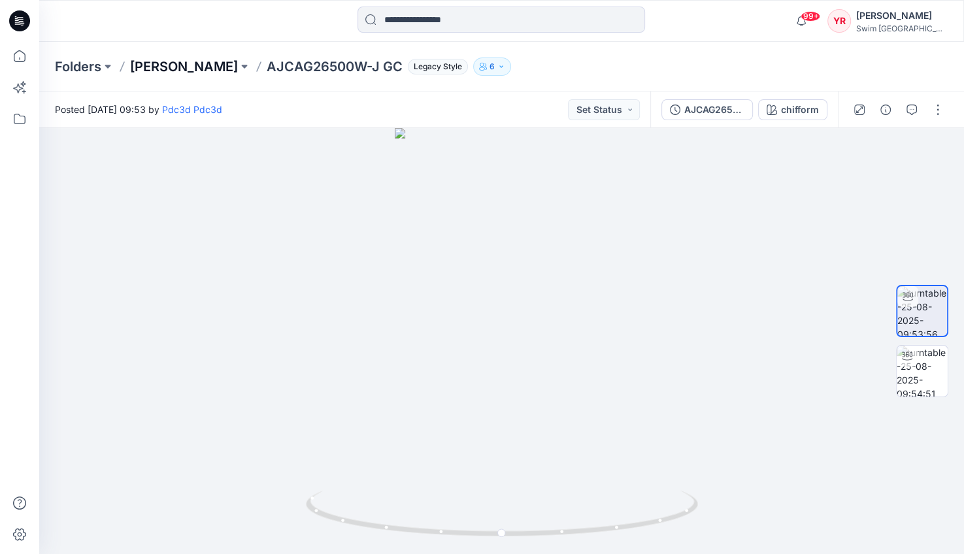
click at [193, 69] on p "[PERSON_NAME]" at bounding box center [184, 67] width 108 height 18
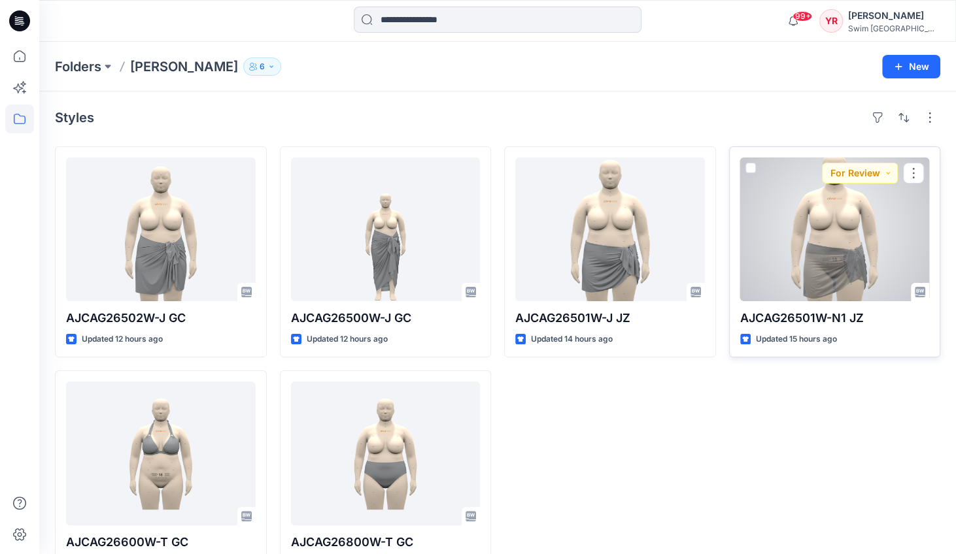
click at [854, 233] on div at bounding box center [835, 230] width 190 height 144
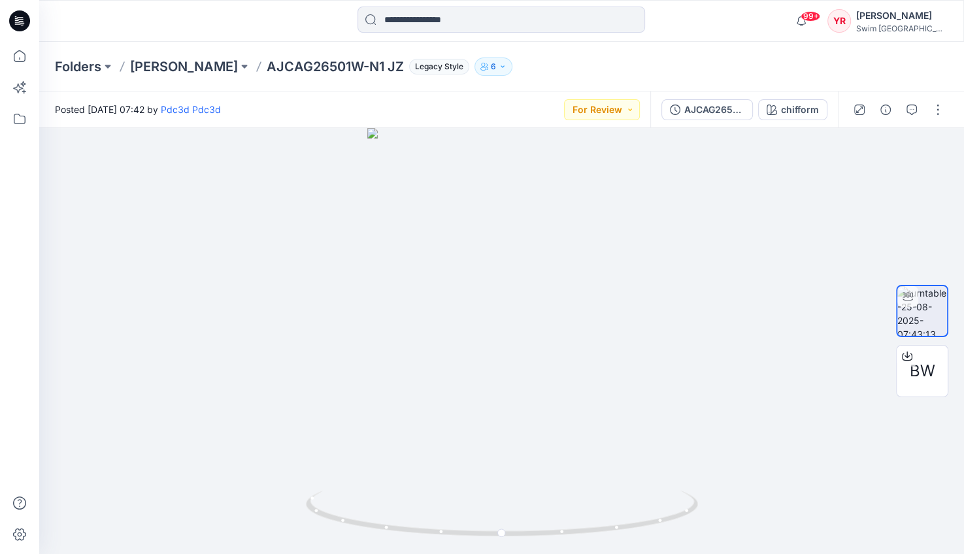
click at [919, 17] on div "[PERSON_NAME]" at bounding box center [902, 16] width 92 height 16
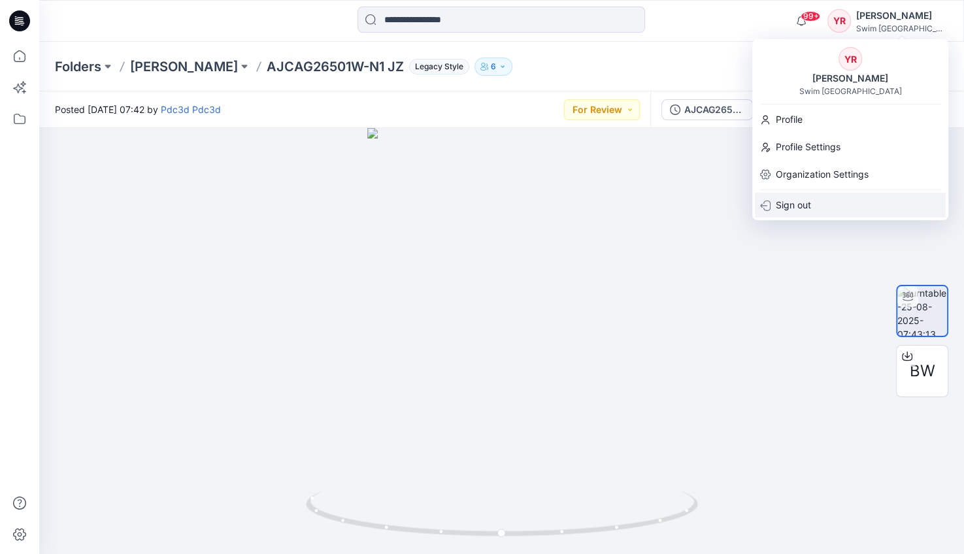
click at [801, 202] on p "Sign out" at bounding box center [793, 205] width 35 height 25
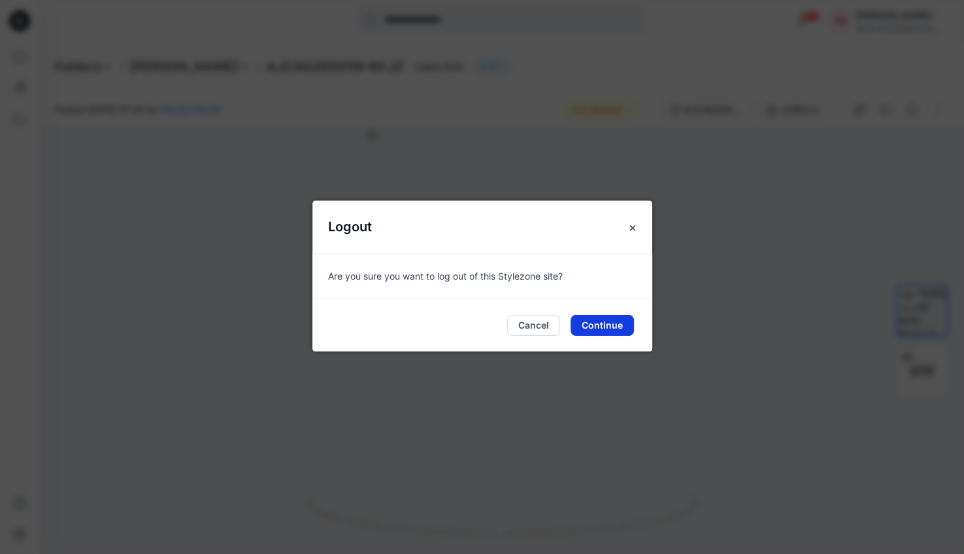
click at [620, 320] on button "Continue" at bounding box center [602, 325] width 63 height 21
